Goal: Task Accomplishment & Management: Complete application form

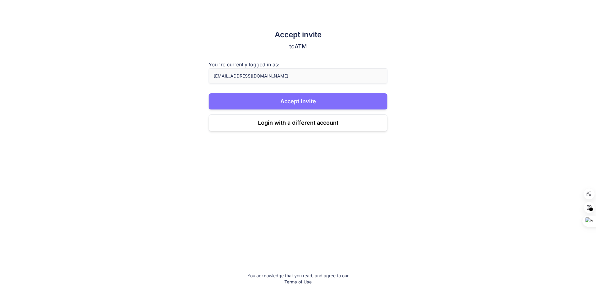
click at [274, 98] on button "Accept invite" at bounding box center [298, 102] width 179 height 16
click at [250, 96] on button "Accept invite" at bounding box center [298, 102] width 179 height 16
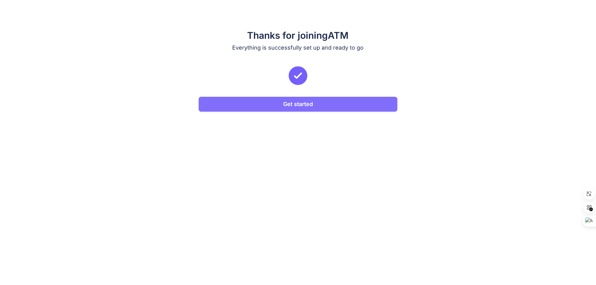
click at [251, 104] on button "Get started" at bounding box center [298, 104] width 199 height 15
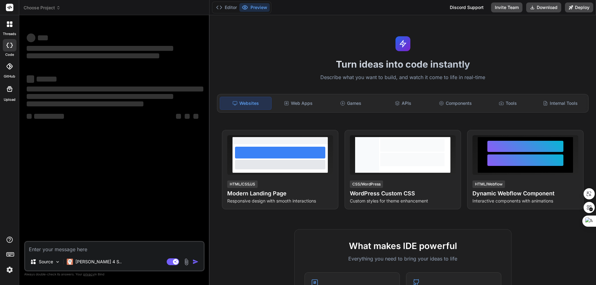
click at [11, 267] on img at bounding box center [9, 270] width 11 height 11
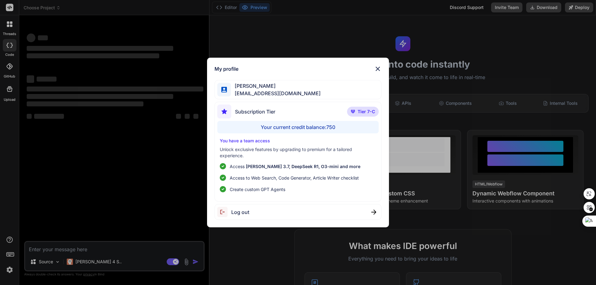
type textarea "x"
